Goal: Task Accomplishment & Management: Complete application form

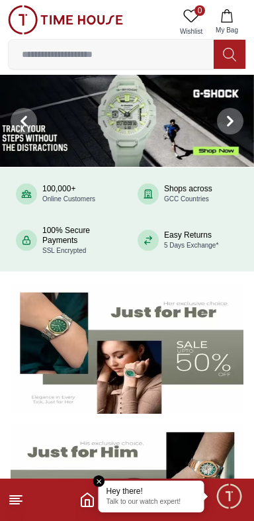
click at [155, 504] on p "Talk to our watch expert!" at bounding box center [152, 502] width 90 height 9
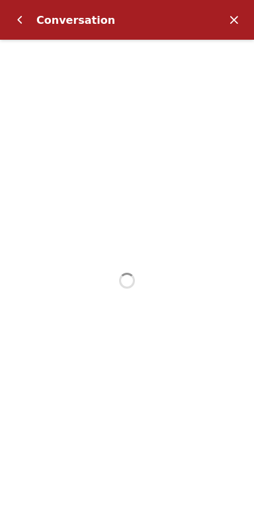
scroll to position [140, 0]
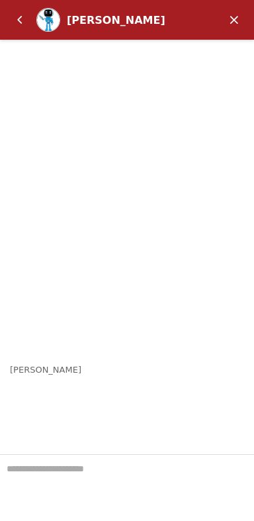
click at [24, 32] on div "[PERSON_NAME]" at bounding box center [114, 20] width 214 height 26
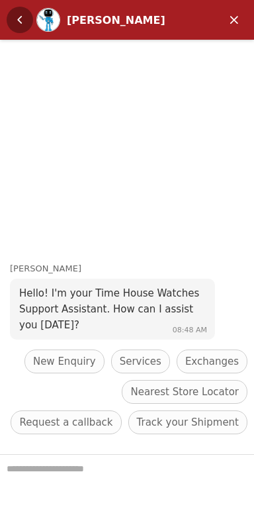
click at [21, 24] on em "Back" at bounding box center [20, 20] width 26 height 26
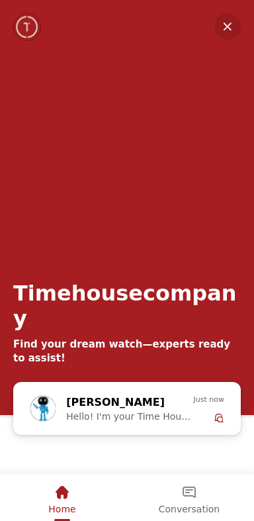
click at [228, 35] on em "Minimize" at bounding box center [227, 26] width 26 height 26
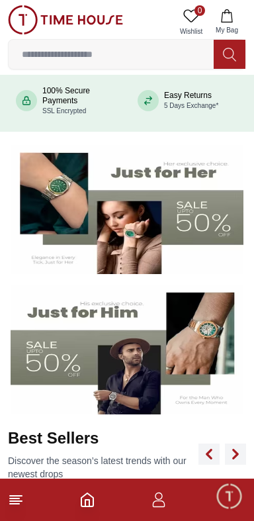
click at [163, 499] on icon "button" at bounding box center [159, 500] width 16 height 16
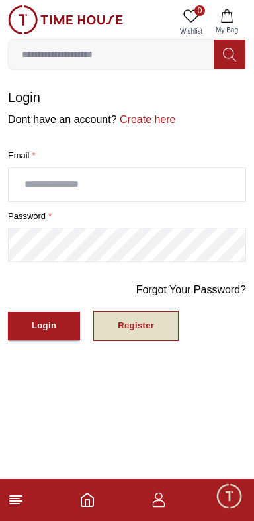
click at [138, 326] on div "Register" at bounding box center [136, 325] width 36 height 15
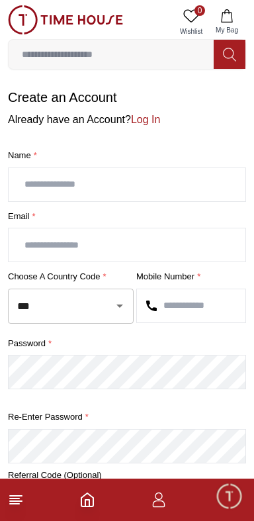
click at [159, 187] on input "text" at bounding box center [127, 184] width 237 height 33
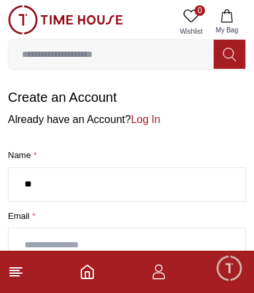
type input "**"
click at [26, 24] on img at bounding box center [65, 19] width 115 height 29
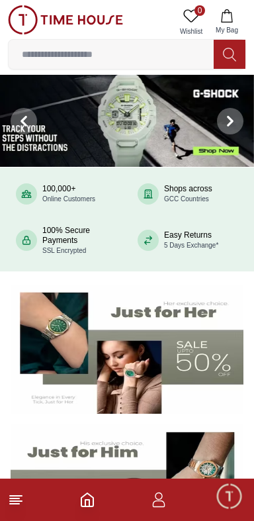
click at [225, 500] on span "Minimize live chat window" at bounding box center [229, 495] width 38 height 38
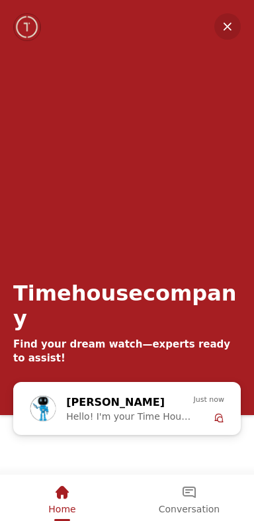
click at [231, 22] on em "Minimize" at bounding box center [227, 26] width 26 height 26
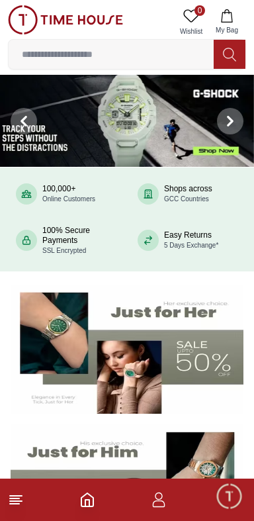
click at [16, 504] on line at bounding box center [14, 504] width 9 height 0
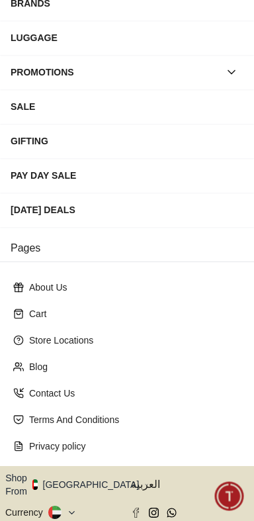
scroll to position [223, 0]
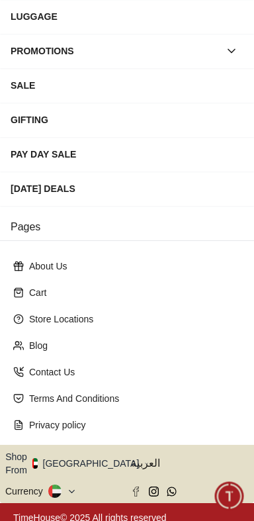
click at [87, 461] on button "Shop From [GEOGRAPHIC_DATA]" at bounding box center [77, 463] width 144 height 26
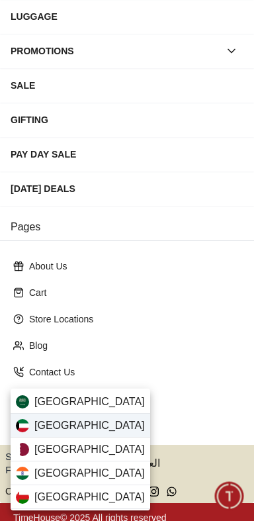
click at [73, 420] on div "[GEOGRAPHIC_DATA]" at bounding box center [81, 426] width 140 height 24
